Goal: Transaction & Acquisition: Download file/media

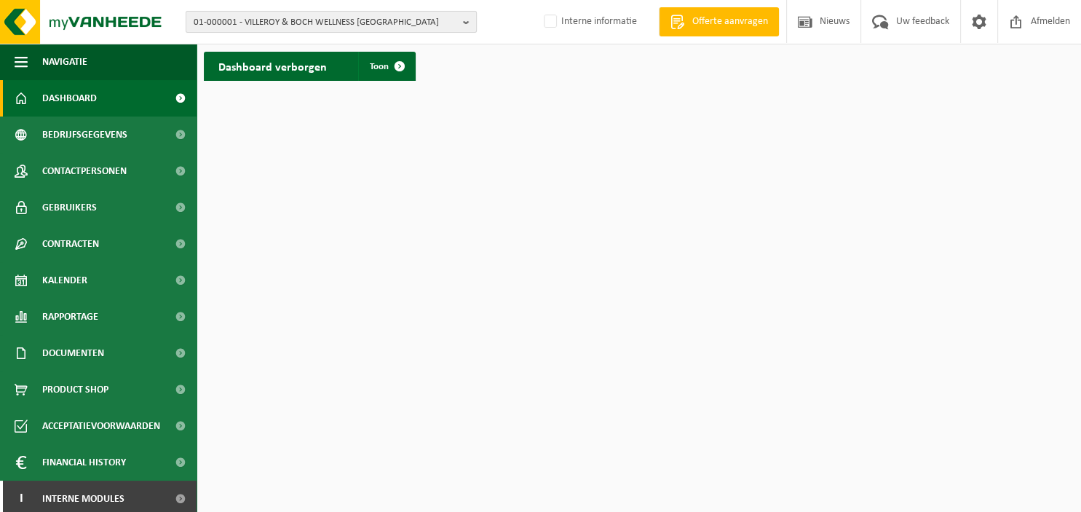
click at [464, 20] on button "01-000001 - VILLEROY & BOCH WELLNESS [GEOGRAPHIC_DATA]" at bounding box center [331, 22] width 291 height 22
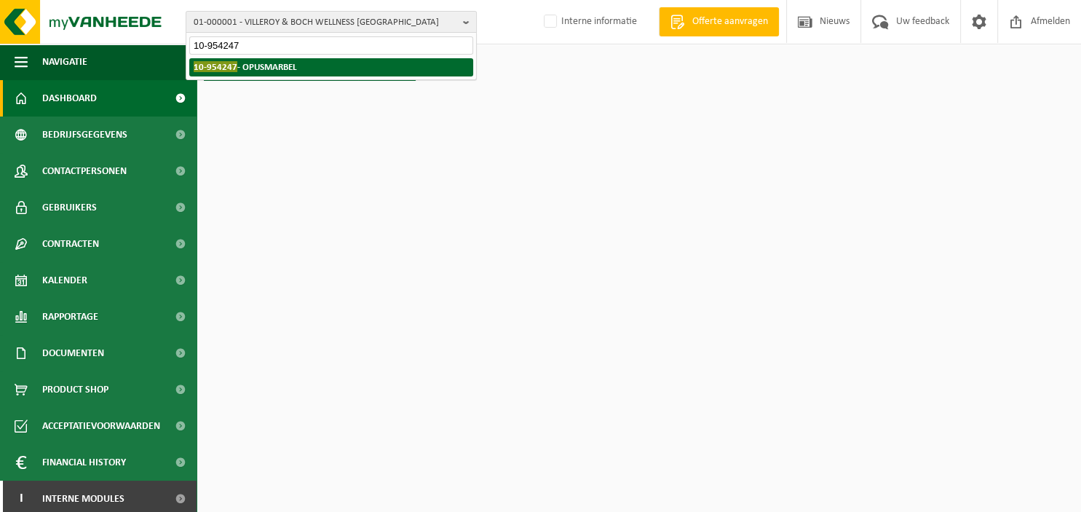
type input "10-954247"
click at [351, 68] on li "10-954247 - OPUSMARBEL" at bounding box center [331, 67] width 284 height 18
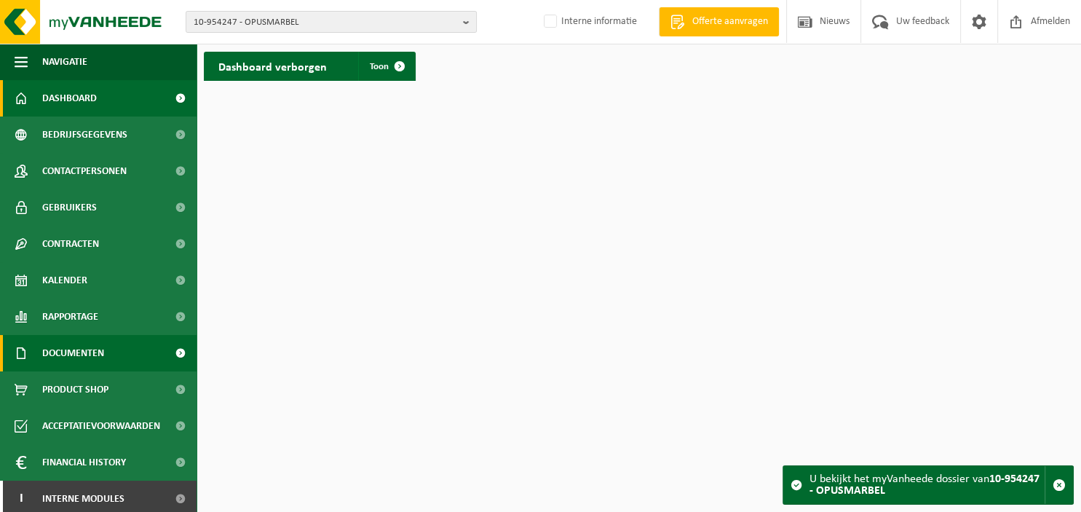
click at [87, 355] on span "Documenten" at bounding box center [73, 353] width 62 height 36
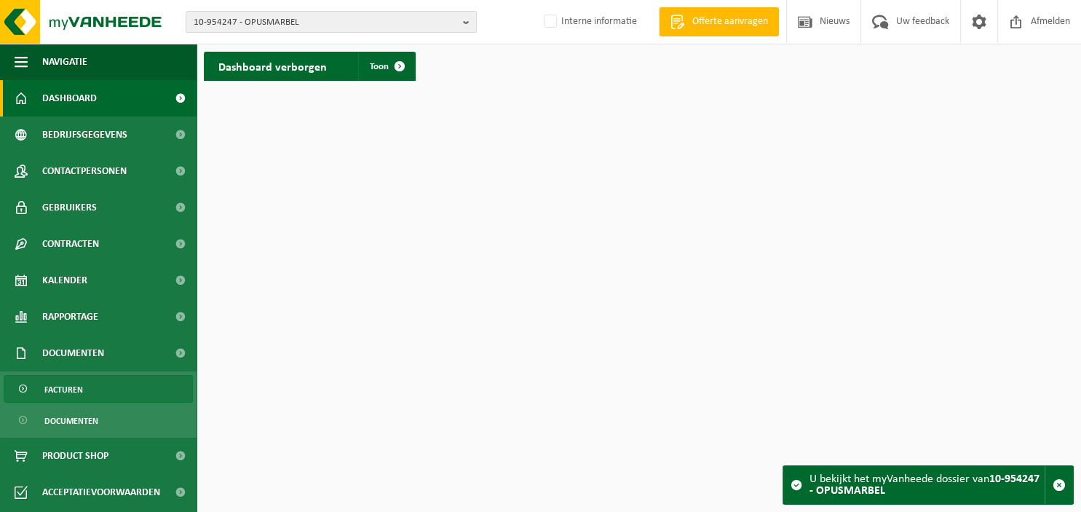
click at [83, 389] on link "Facturen" at bounding box center [98, 389] width 189 height 28
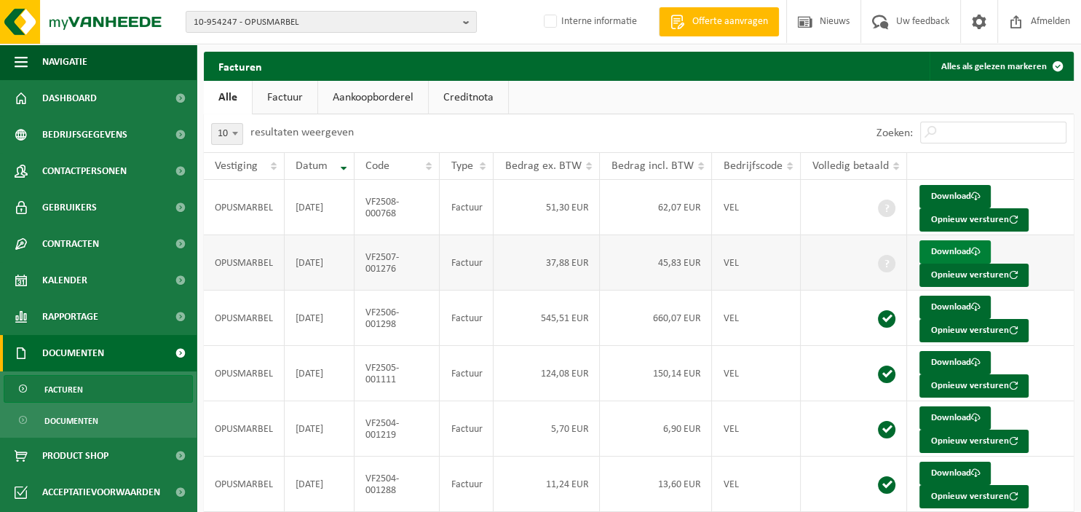
click at [965, 253] on link "Download" at bounding box center [954, 251] width 71 height 23
